Goal: Information Seeking & Learning: Learn about a topic

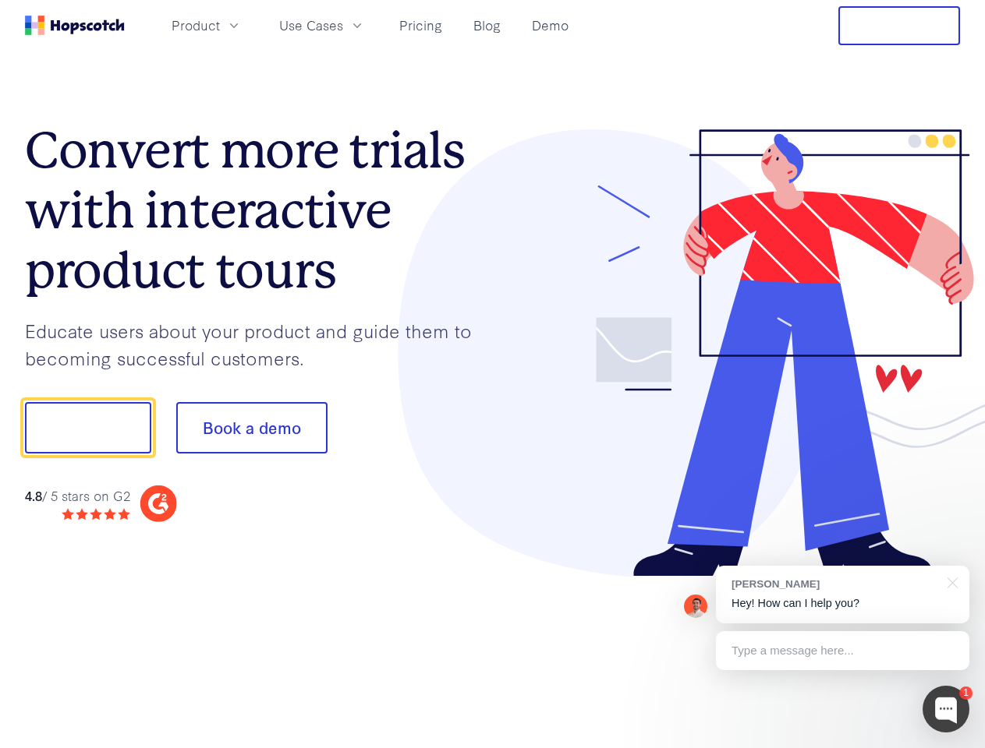
click at [493, 374] on div at bounding box center [727, 353] width 468 height 448
click at [220, 25] on span "Product" at bounding box center [196, 25] width 48 height 19
click at [343, 25] on span "Use Cases" at bounding box center [311, 25] width 64 height 19
click at [899, 26] on button "Free Trial" at bounding box center [899, 25] width 122 height 39
click at [87, 428] on button "Show me!" at bounding box center [88, 427] width 126 height 51
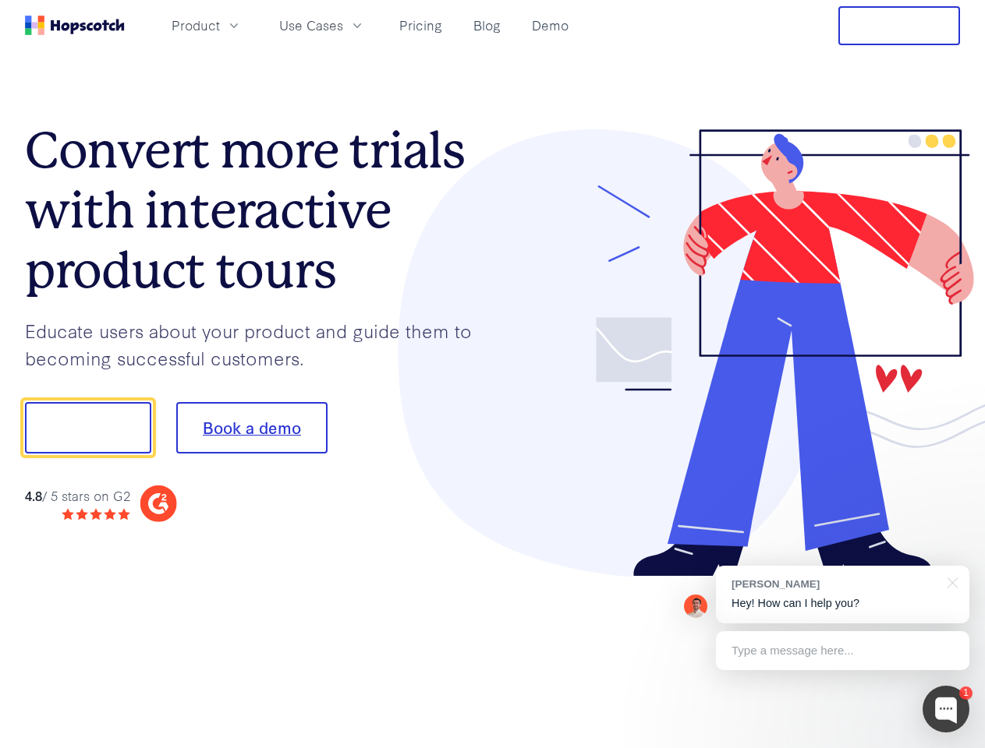
click at [251, 428] on button "Book a demo" at bounding box center [251, 427] width 151 height 51
click at [946, 710] on div at bounding box center [945, 709] width 47 height 47
click at [842, 595] on div "[PERSON_NAME] Hey! How can I help you?" at bounding box center [842, 595] width 253 height 58
click at [950, 582] on div at bounding box center [823, 426] width 292 height 520
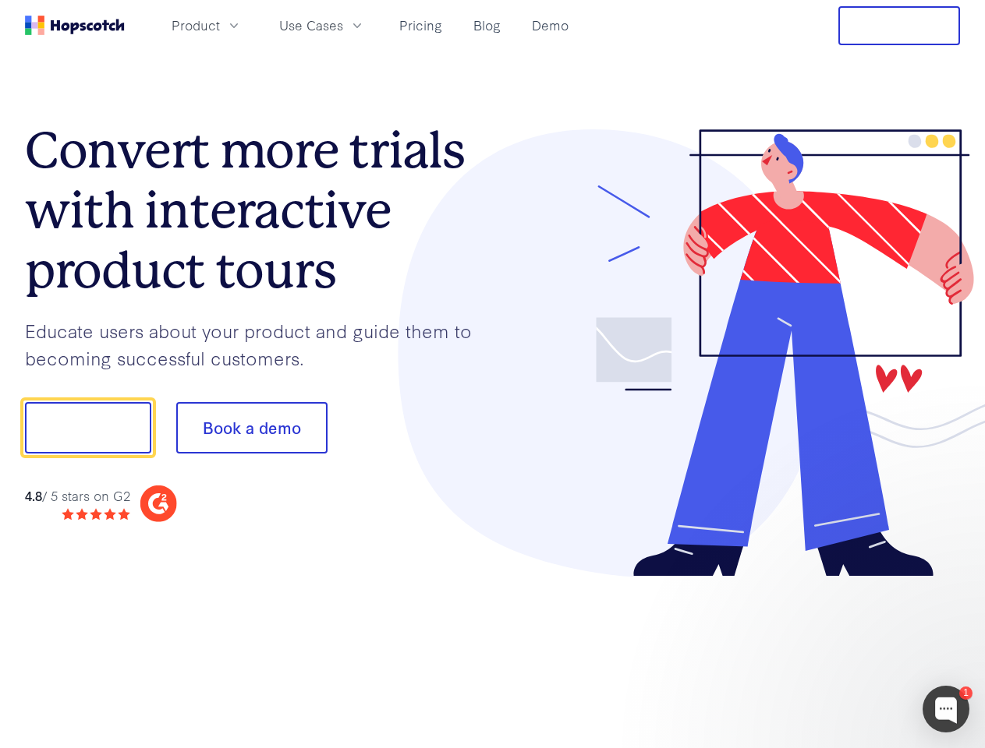
click at [842, 651] on div at bounding box center [823, 530] width 292 height 311
